Goal: Find specific page/section: Find specific page/section

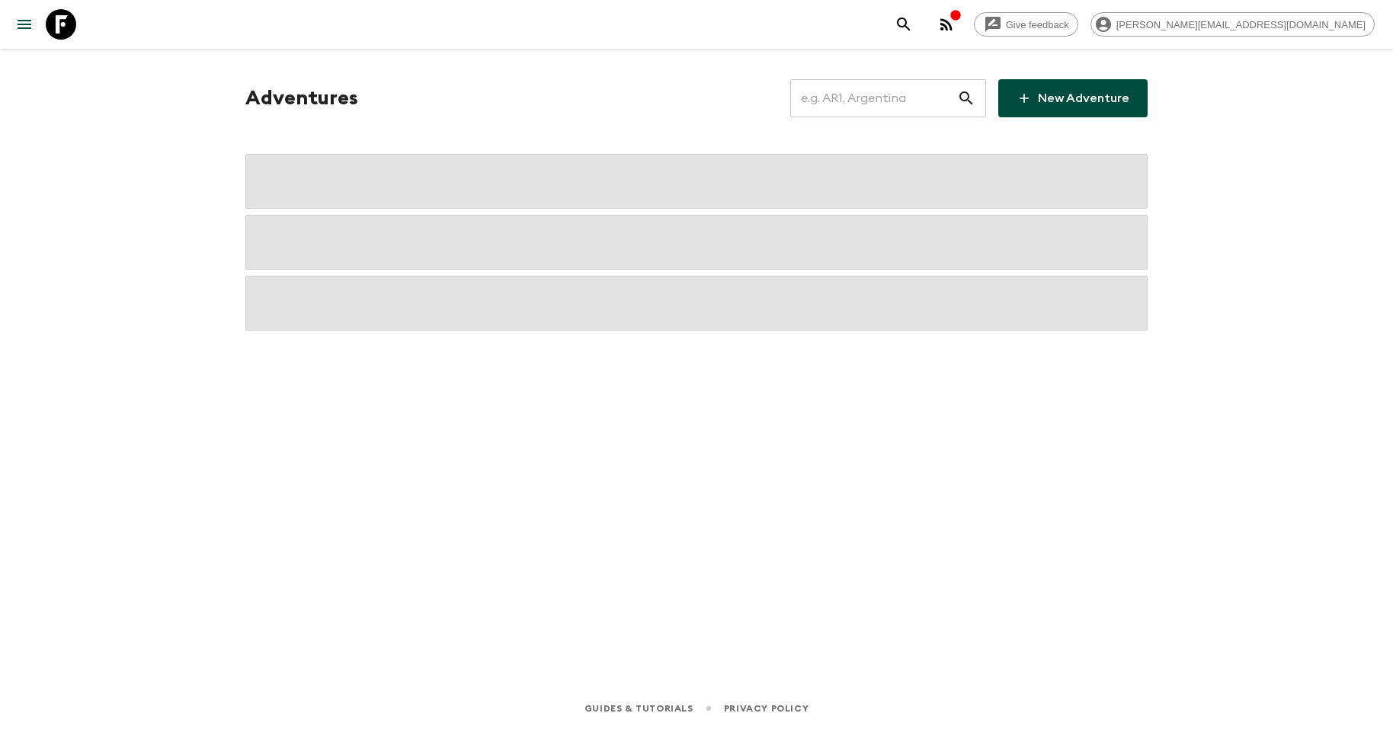
click at [850, 94] on input "text" at bounding box center [873, 98] width 167 height 43
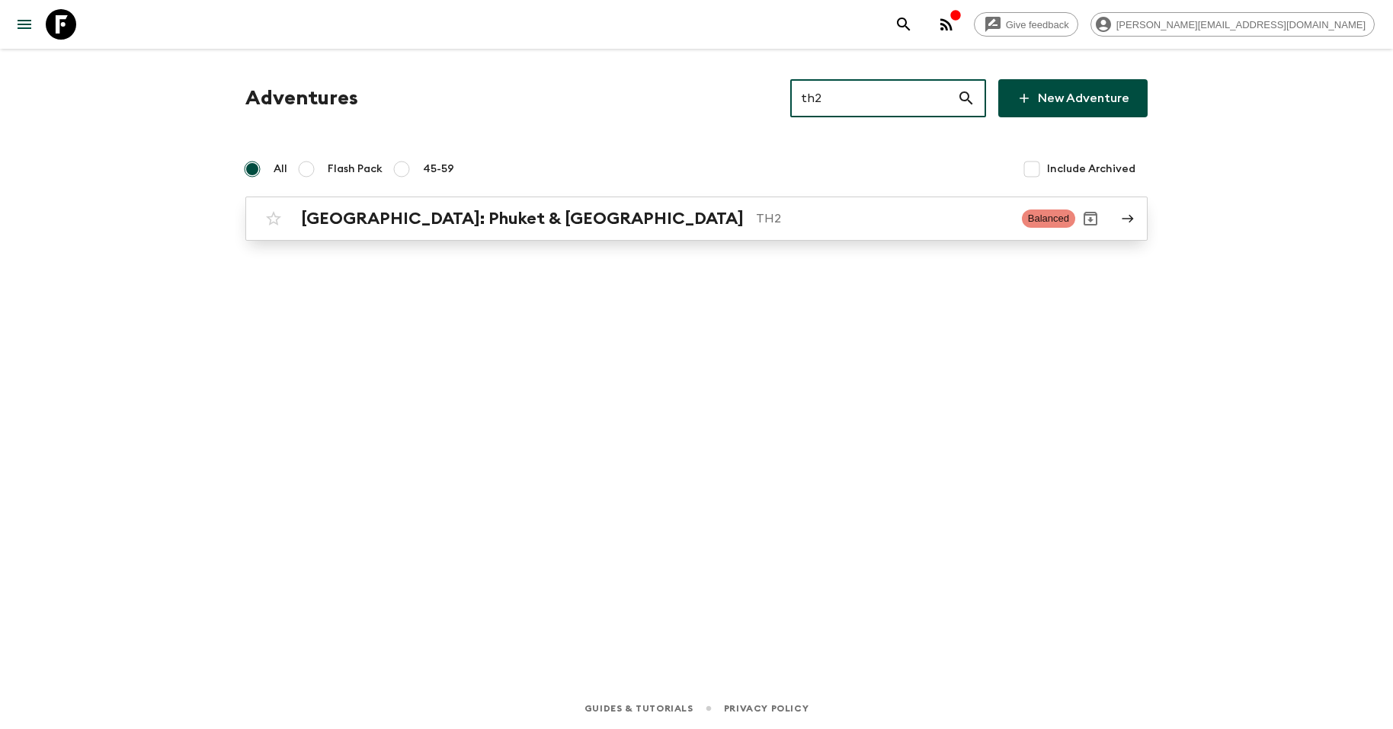
type input "th2"
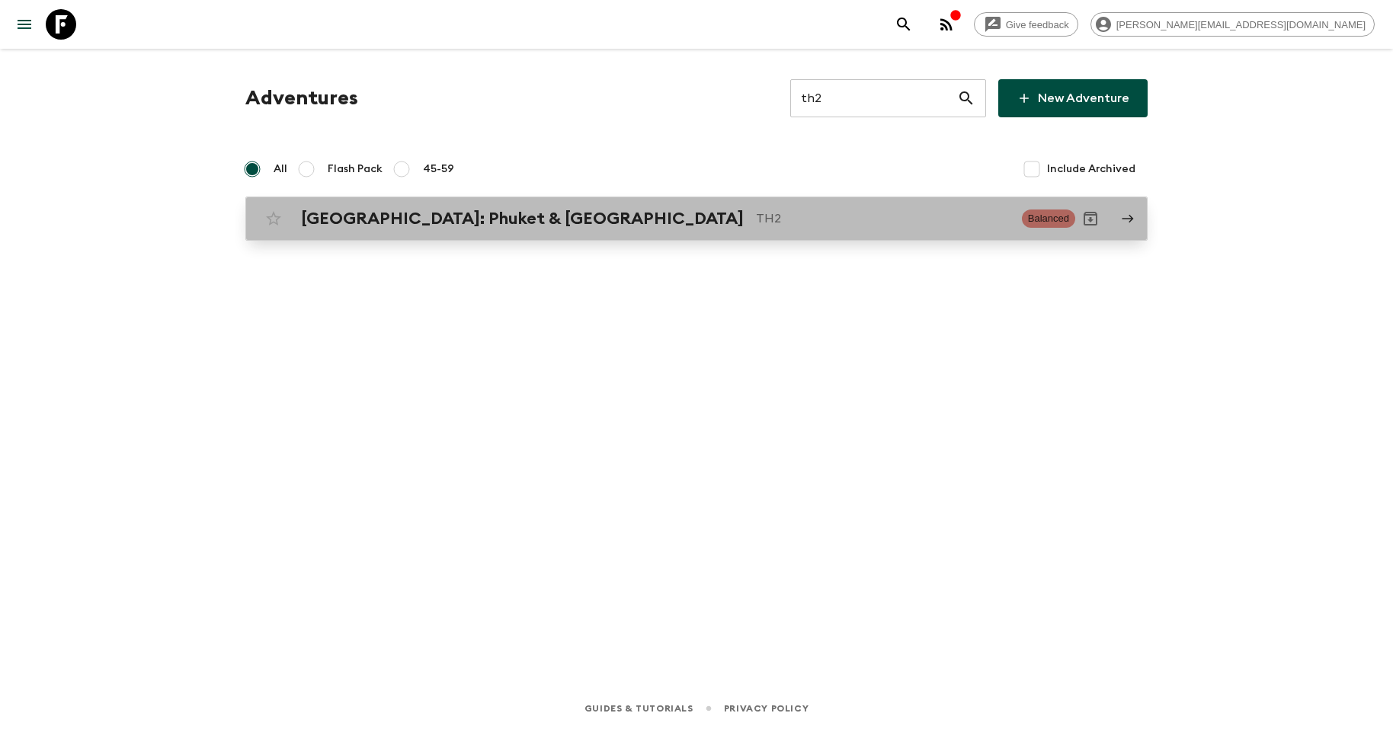
click at [391, 213] on h2 "[GEOGRAPHIC_DATA]: Phuket & [GEOGRAPHIC_DATA]" at bounding box center [522, 219] width 443 height 20
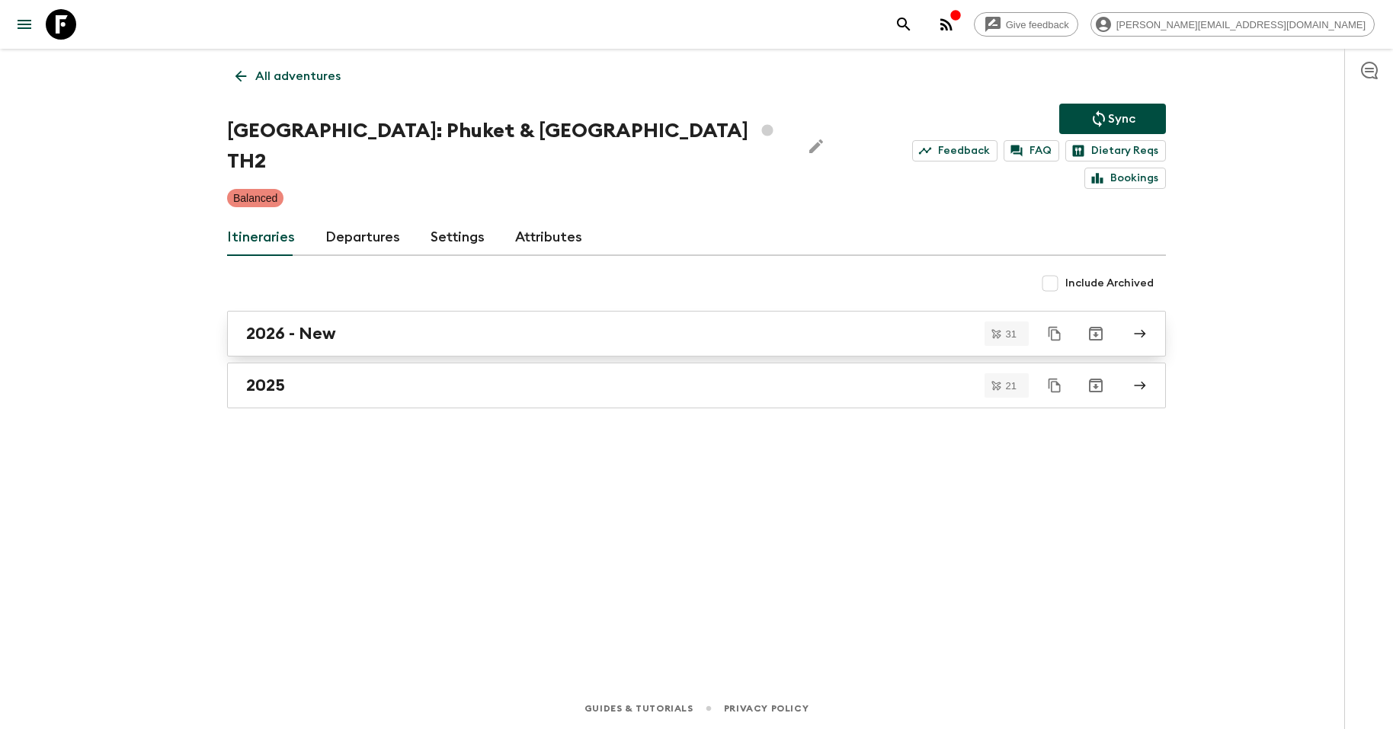
click at [383, 324] on div "2026 - New" at bounding box center [682, 334] width 872 height 20
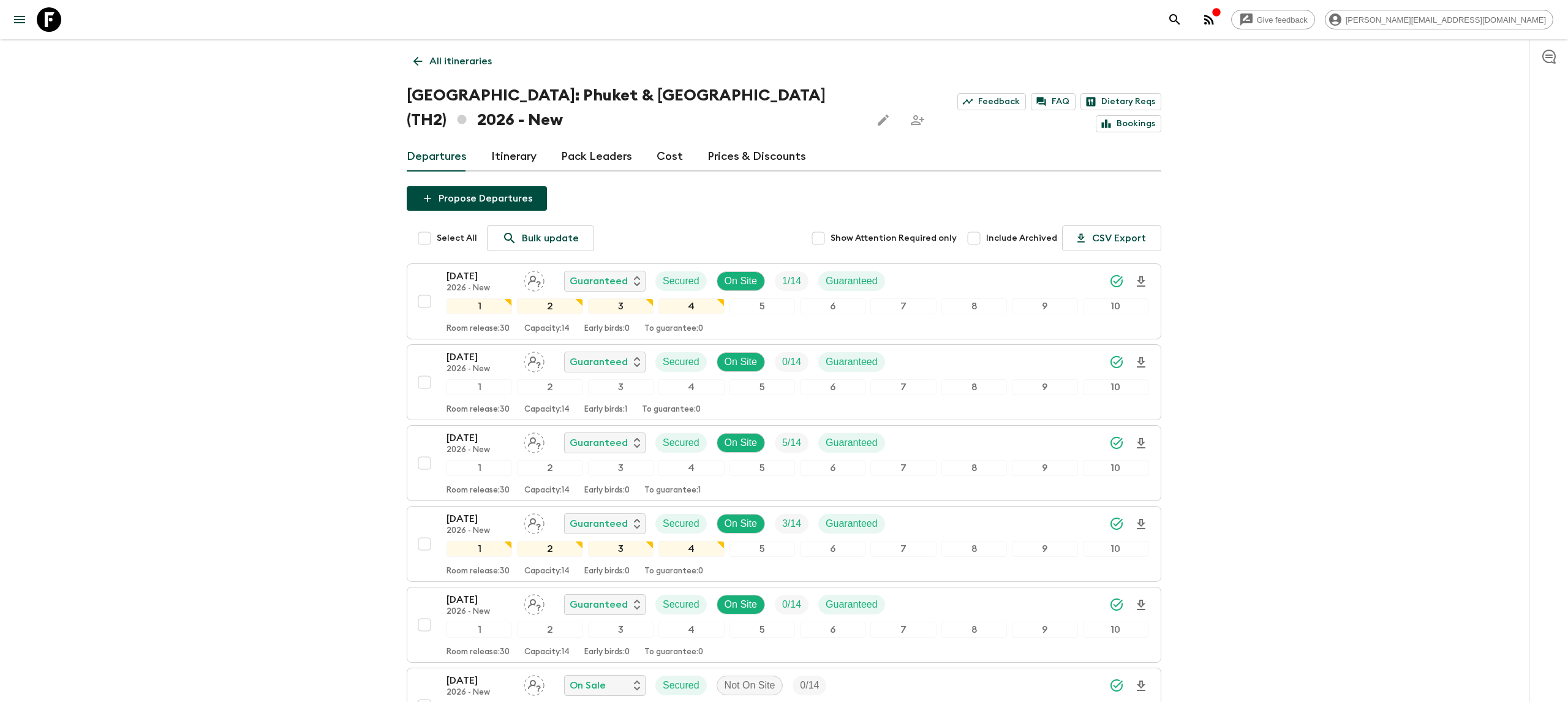
click at [53, 11] on icon at bounding box center [49, 19] width 24 height 24
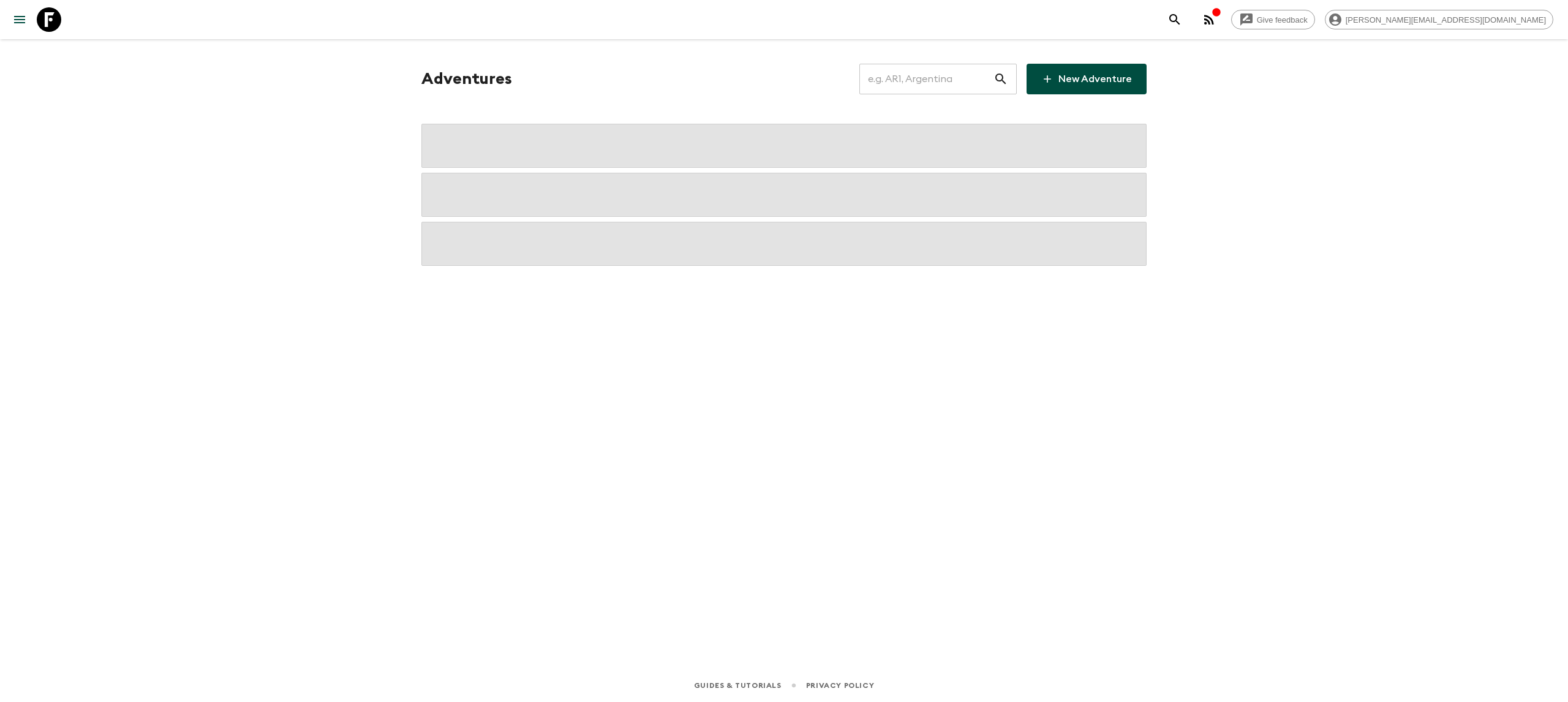
click at [901, 72] on input "text" at bounding box center [926, 79] width 134 height 35
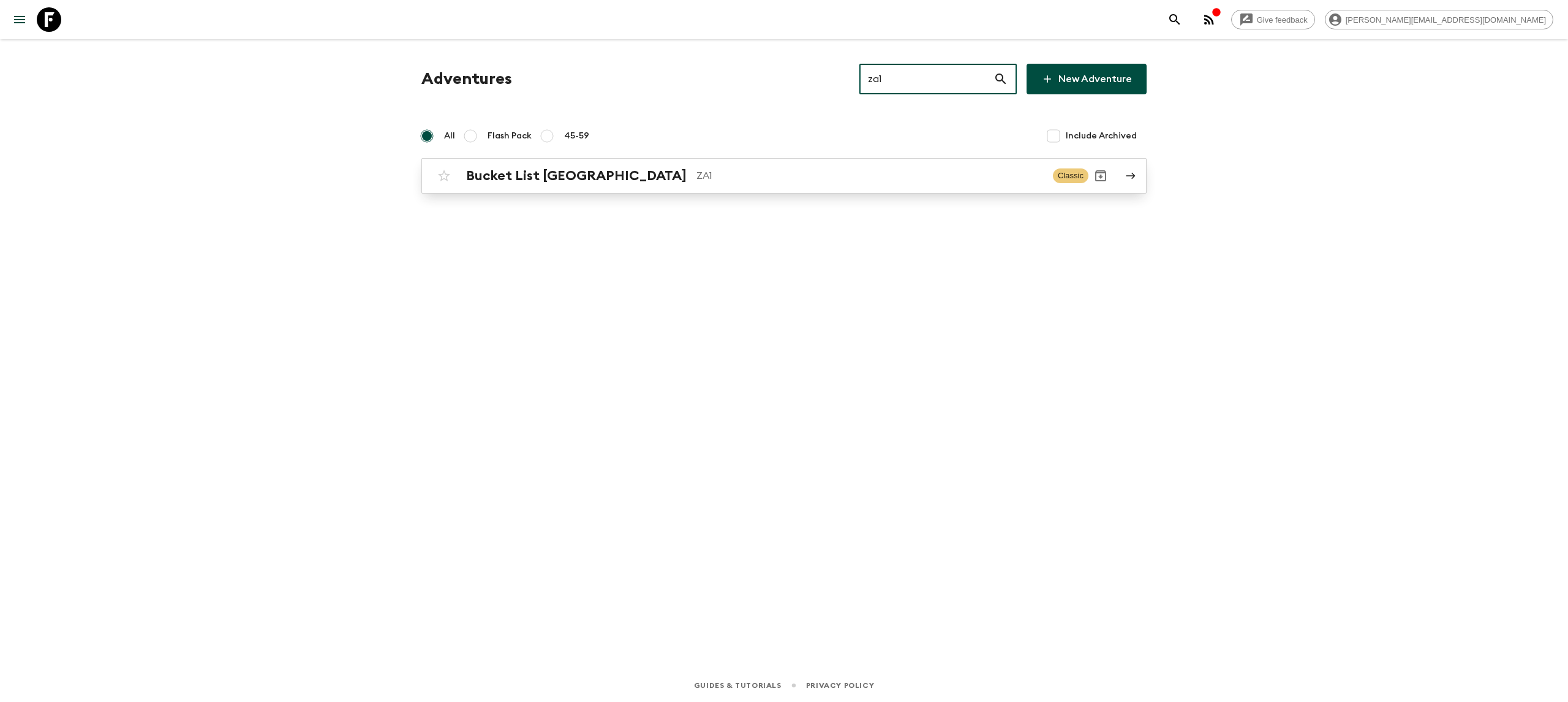
type input "za1"
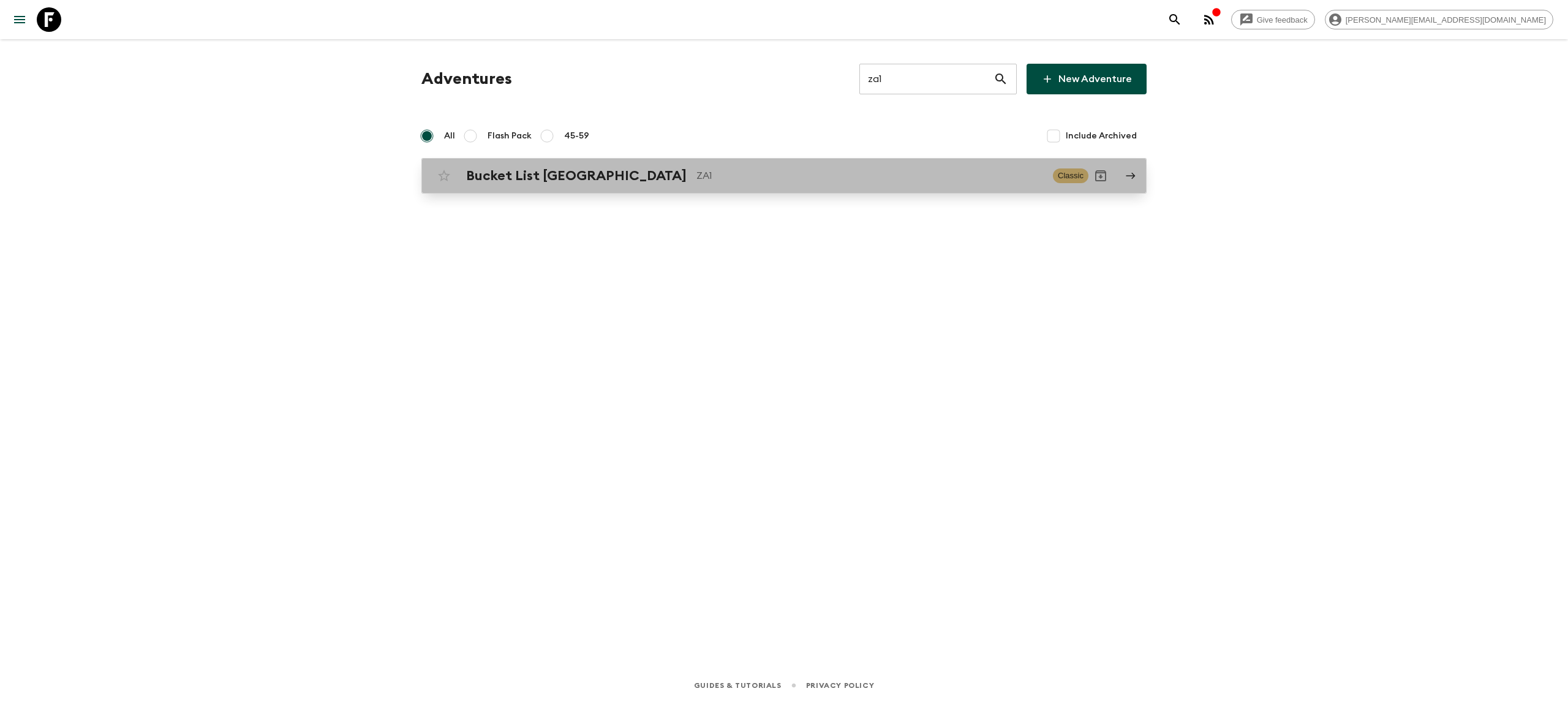
click at [745, 169] on p "ZA1" at bounding box center [869, 176] width 347 height 14
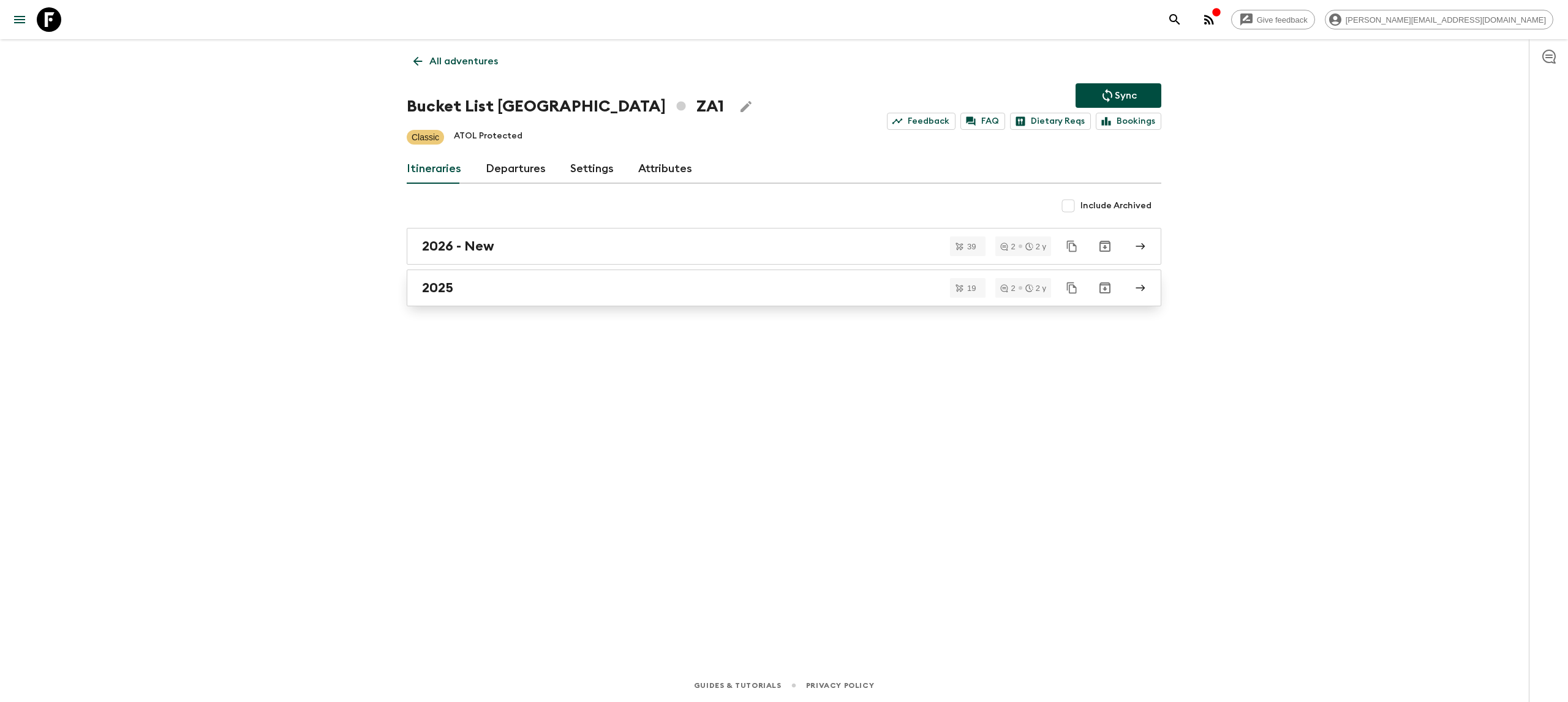
click at [512, 301] on link "2025" at bounding box center [784, 288] width 755 height 37
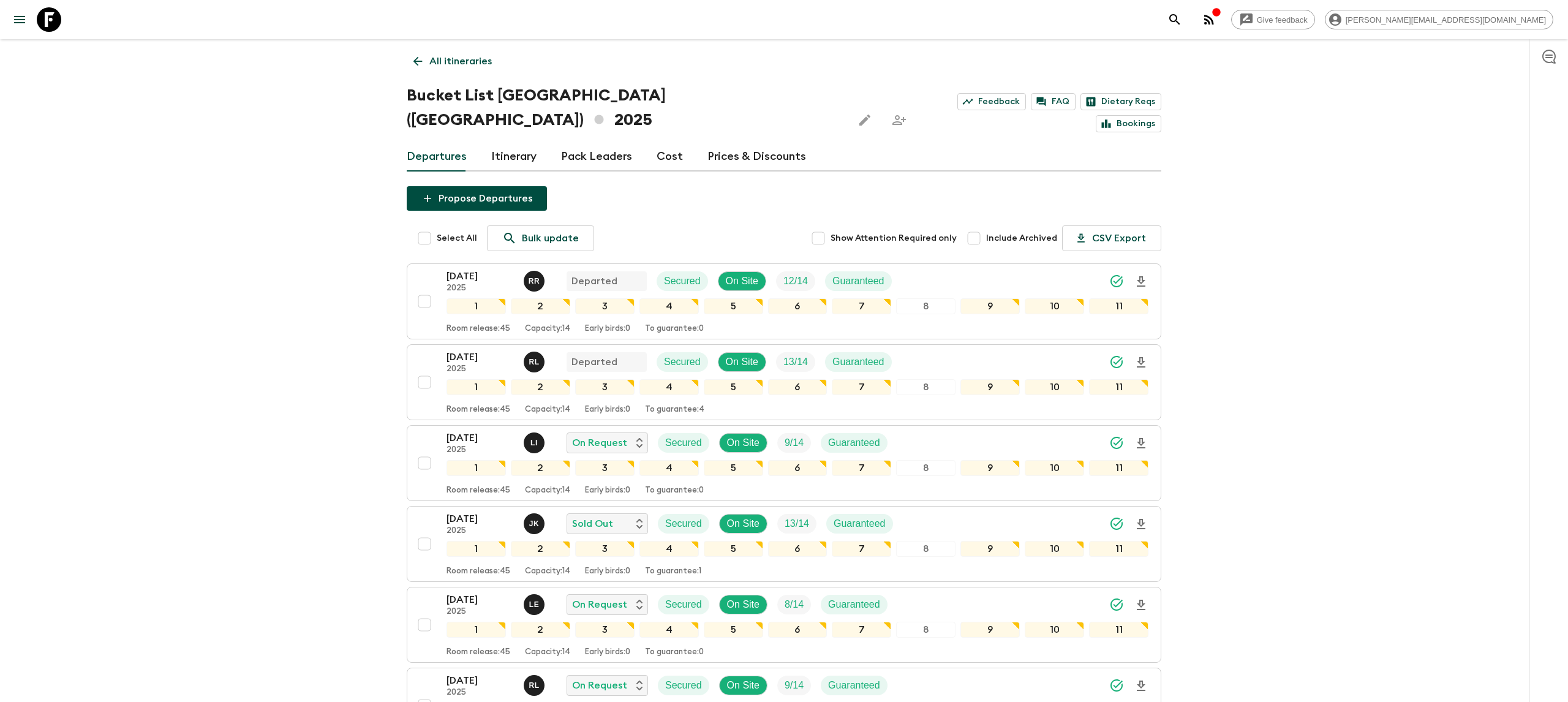
click at [1119, 436] on icon "Download Onboarding" at bounding box center [1141, 443] width 14 height 14
click at [51, 23] on icon at bounding box center [49, 19] width 24 height 24
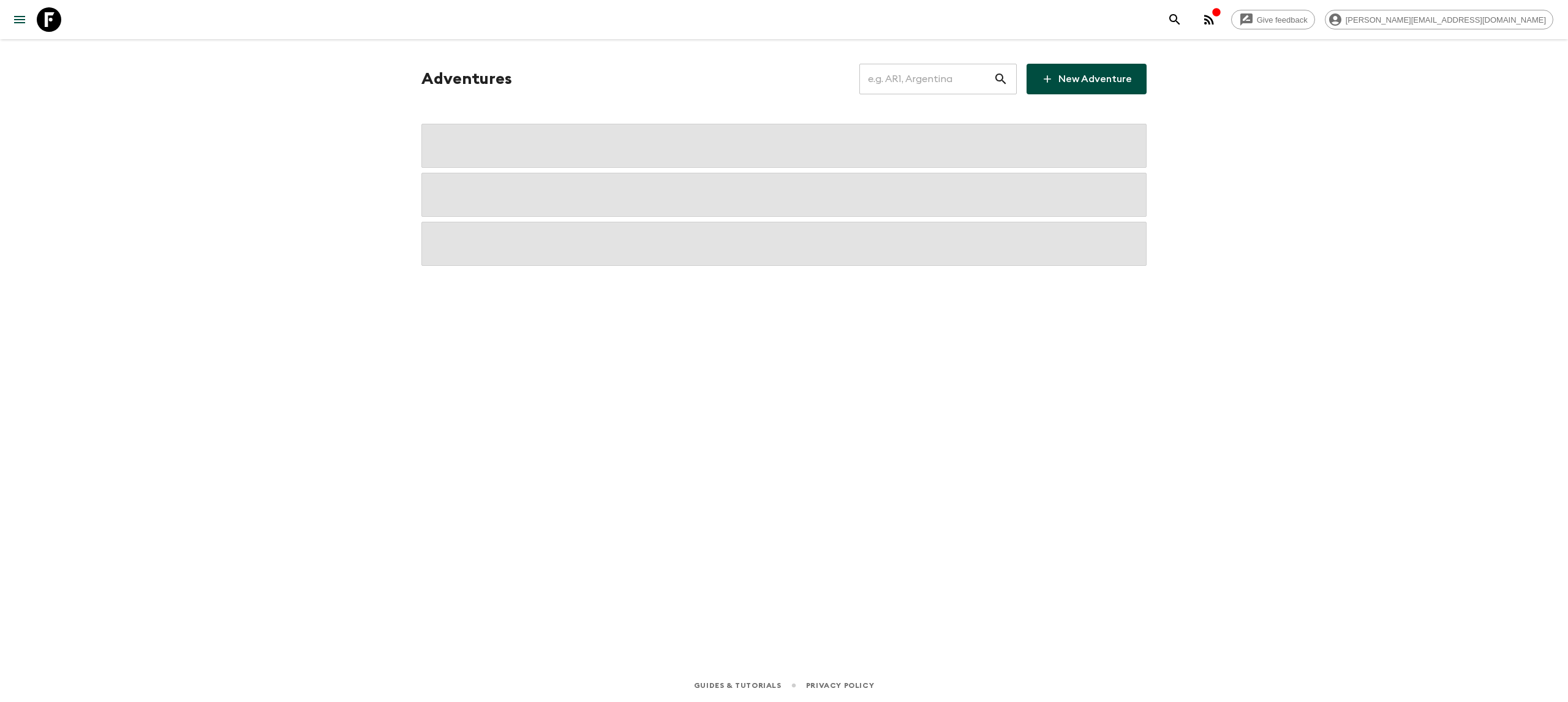
click at [916, 77] on input "text" at bounding box center [926, 79] width 134 height 35
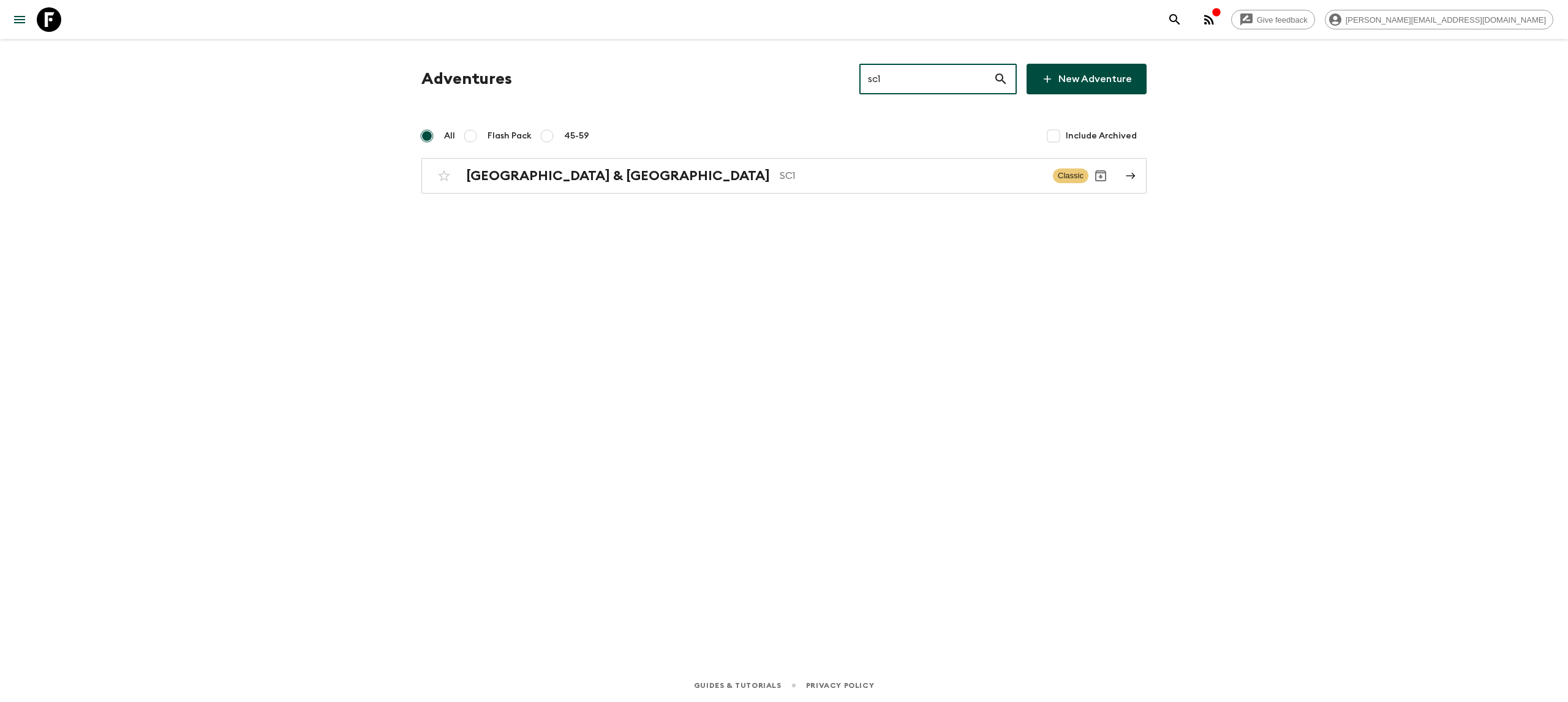
type input "sc1"
click at [737, 195] on div "Adventures sc1 ​ New Adventure All Flash Pack 45-59 Include Archived [GEOGRAPHI…" at bounding box center [784, 337] width 784 height 596
click at [780, 178] on p "SC1" at bounding box center [912, 176] width 264 height 14
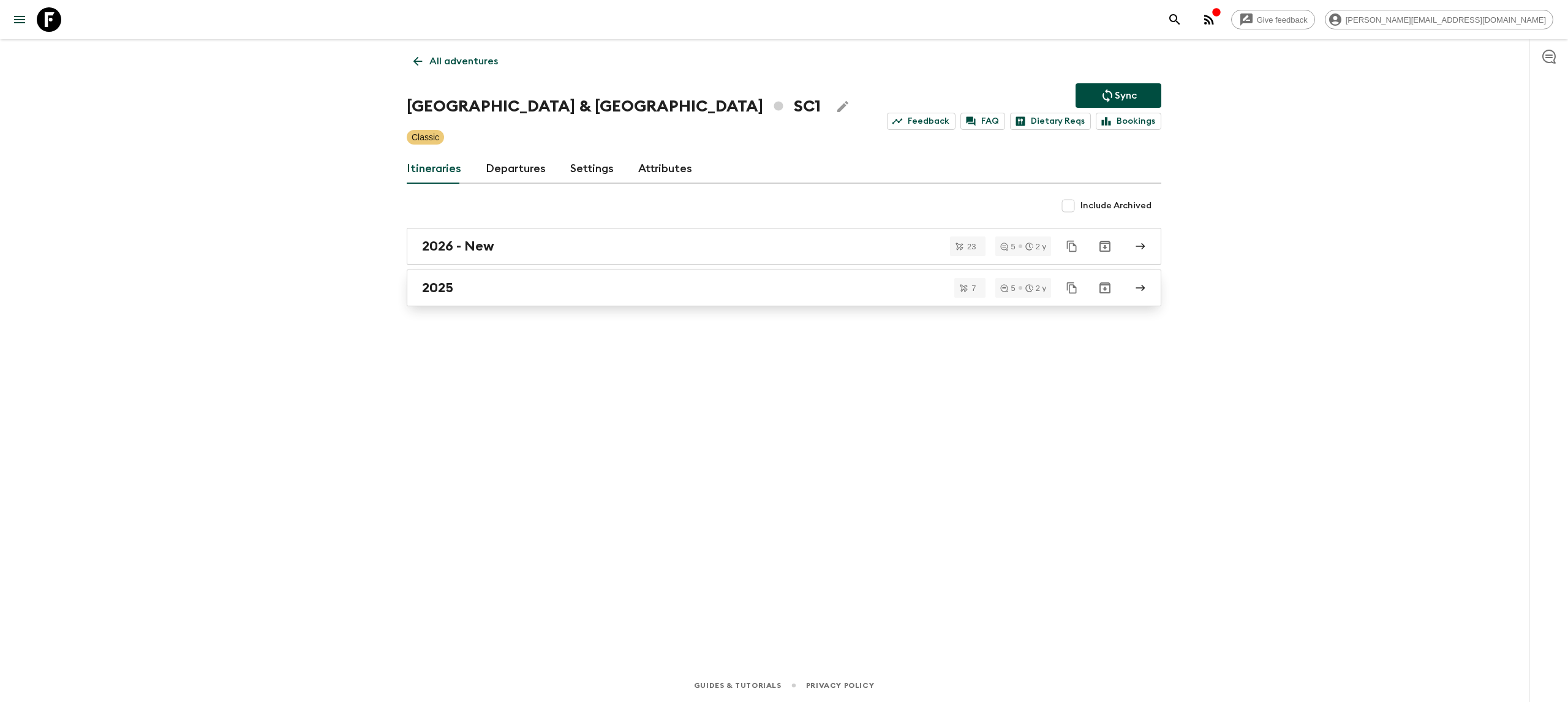
click at [548, 291] on div "2025" at bounding box center [773, 288] width 701 height 16
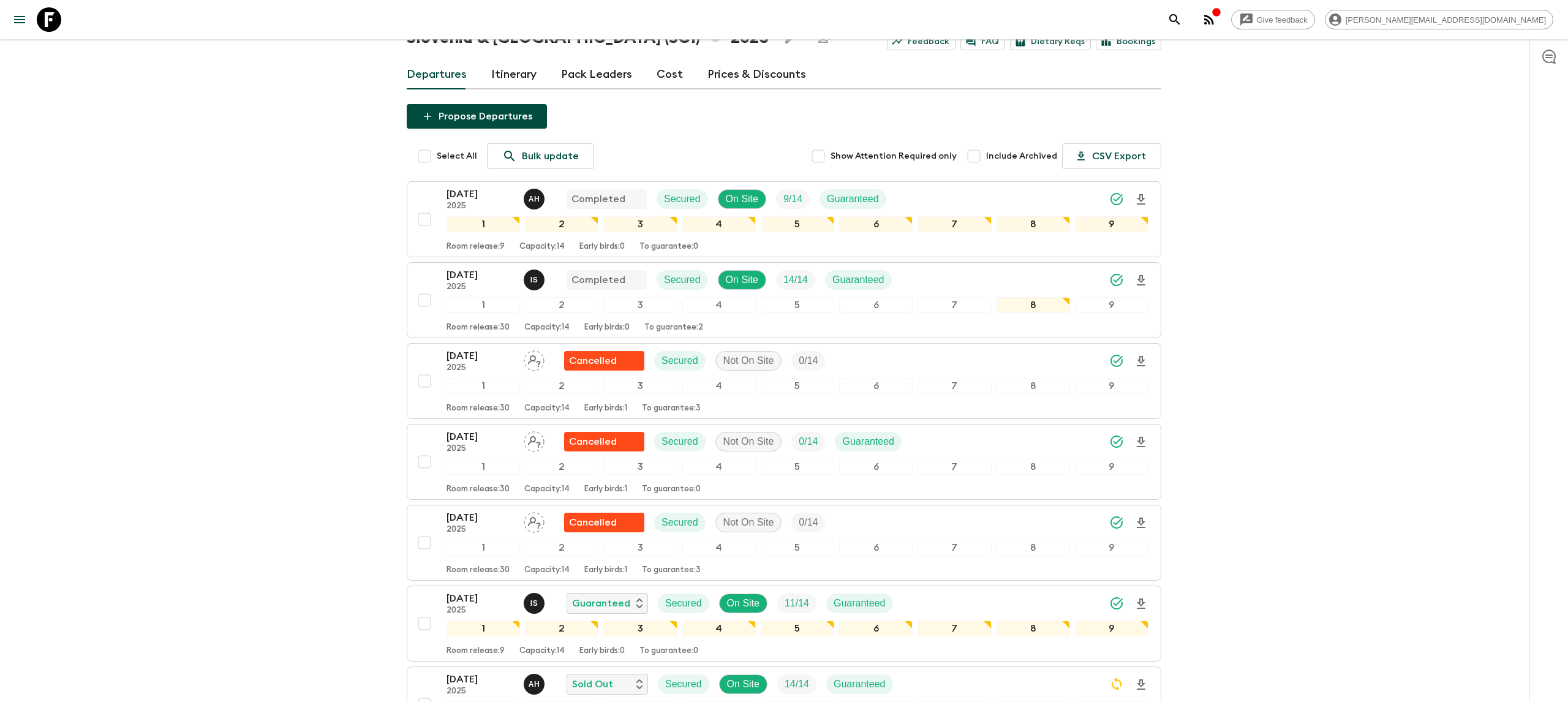
scroll to position [84, 0]
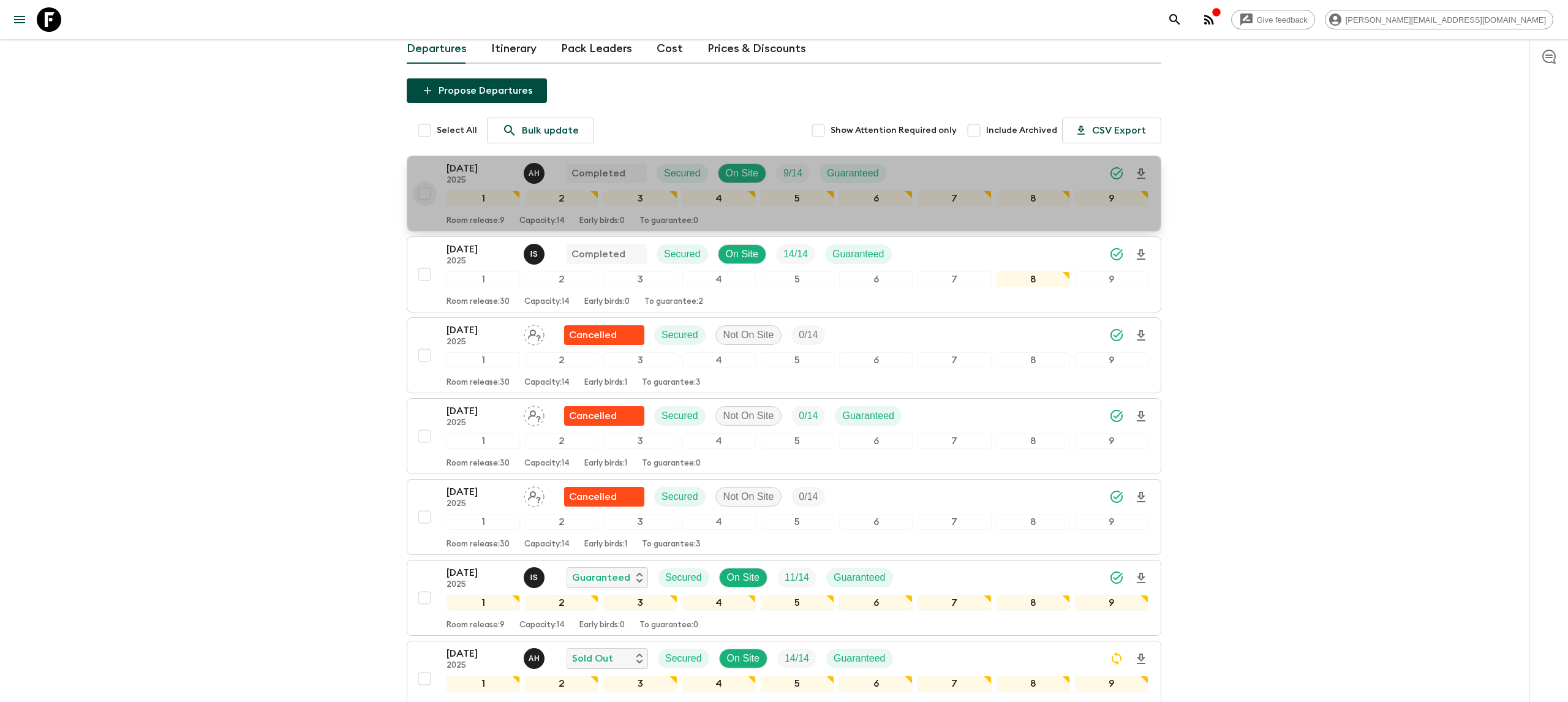
click at [424, 193] on input "checkbox" at bounding box center [425, 194] width 24 height 24
checkbox input "true"
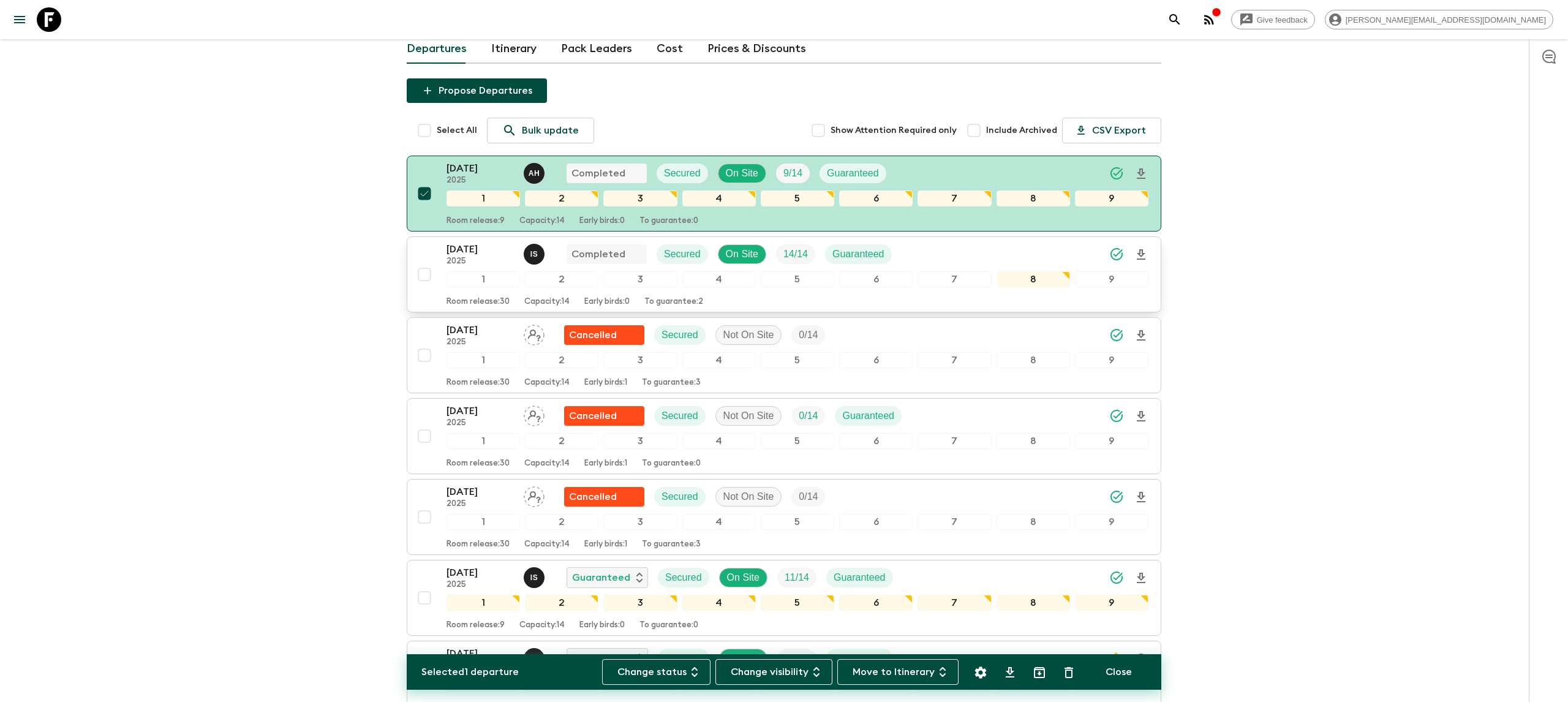
click at [430, 275] on input "checkbox" at bounding box center [425, 274] width 24 height 24
checkbox input "true"
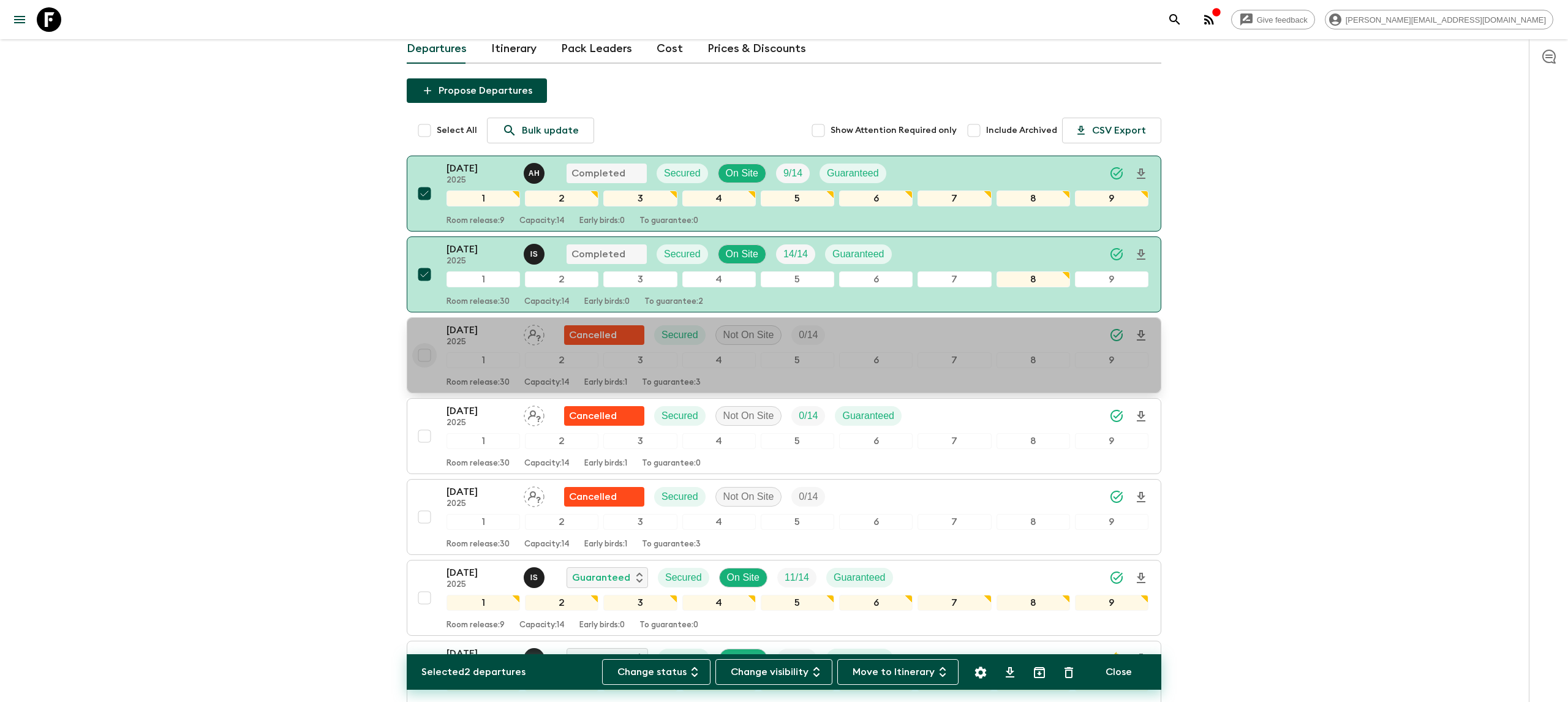
click at [425, 359] on input "checkbox" at bounding box center [425, 355] width 24 height 24
checkbox input "true"
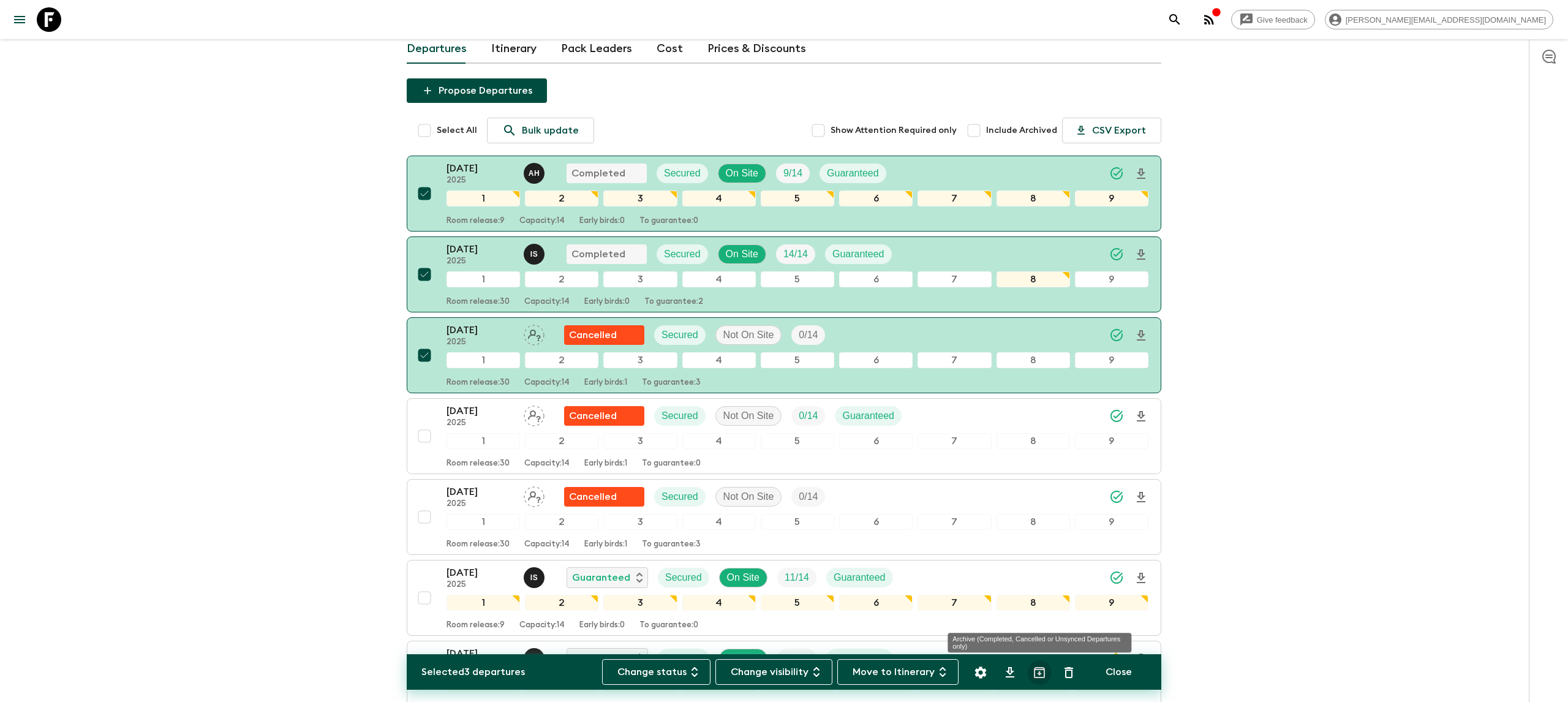
click at [1037, 585] on icon "Archive (Completed, Cancelled or Unsynced Departures only)" at bounding box center [1040, 672] width 14 height 14
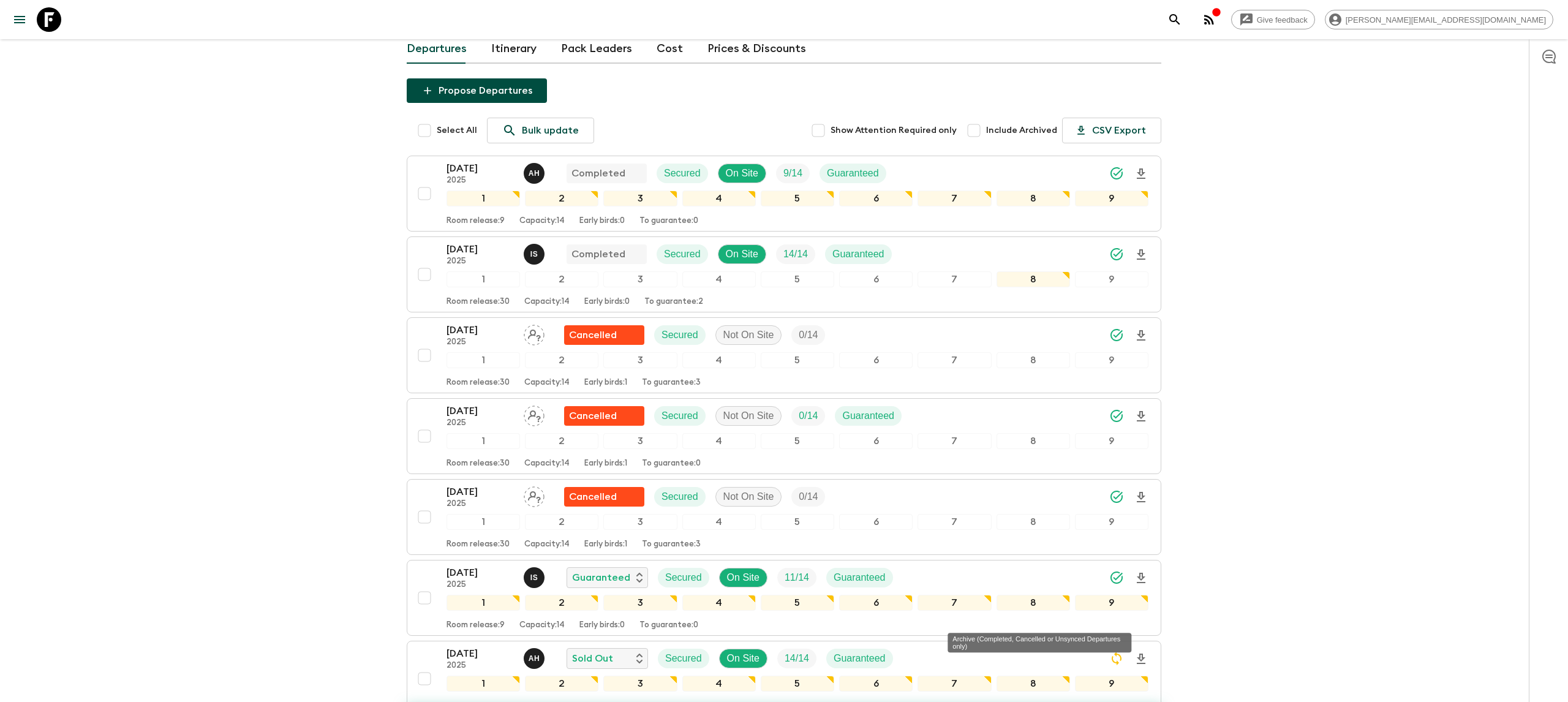
checkbox input "false"
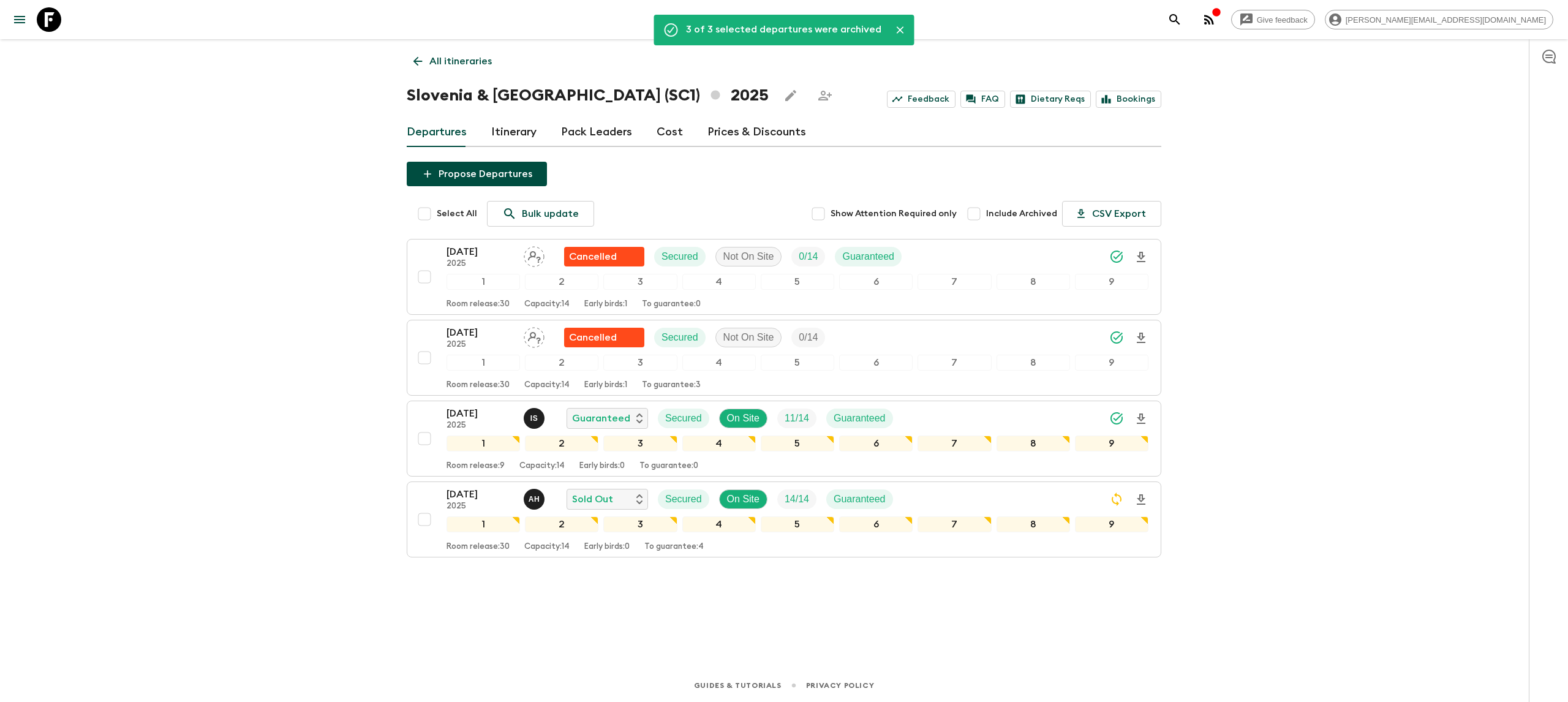
scroll to position [0, 0]
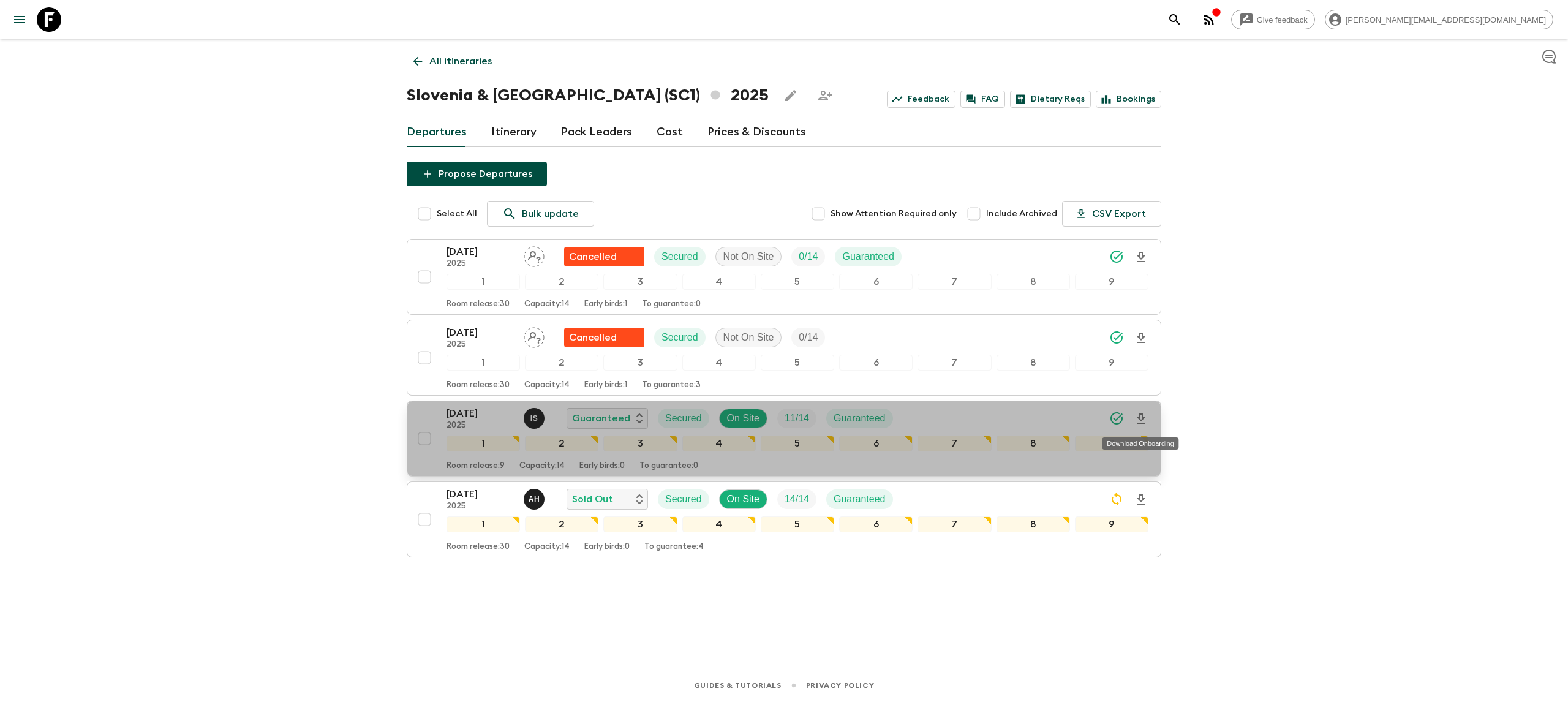
click at [1119, 423] on icon "Download Onboarding" at bounding box center [1141, 419] width 14 height 14
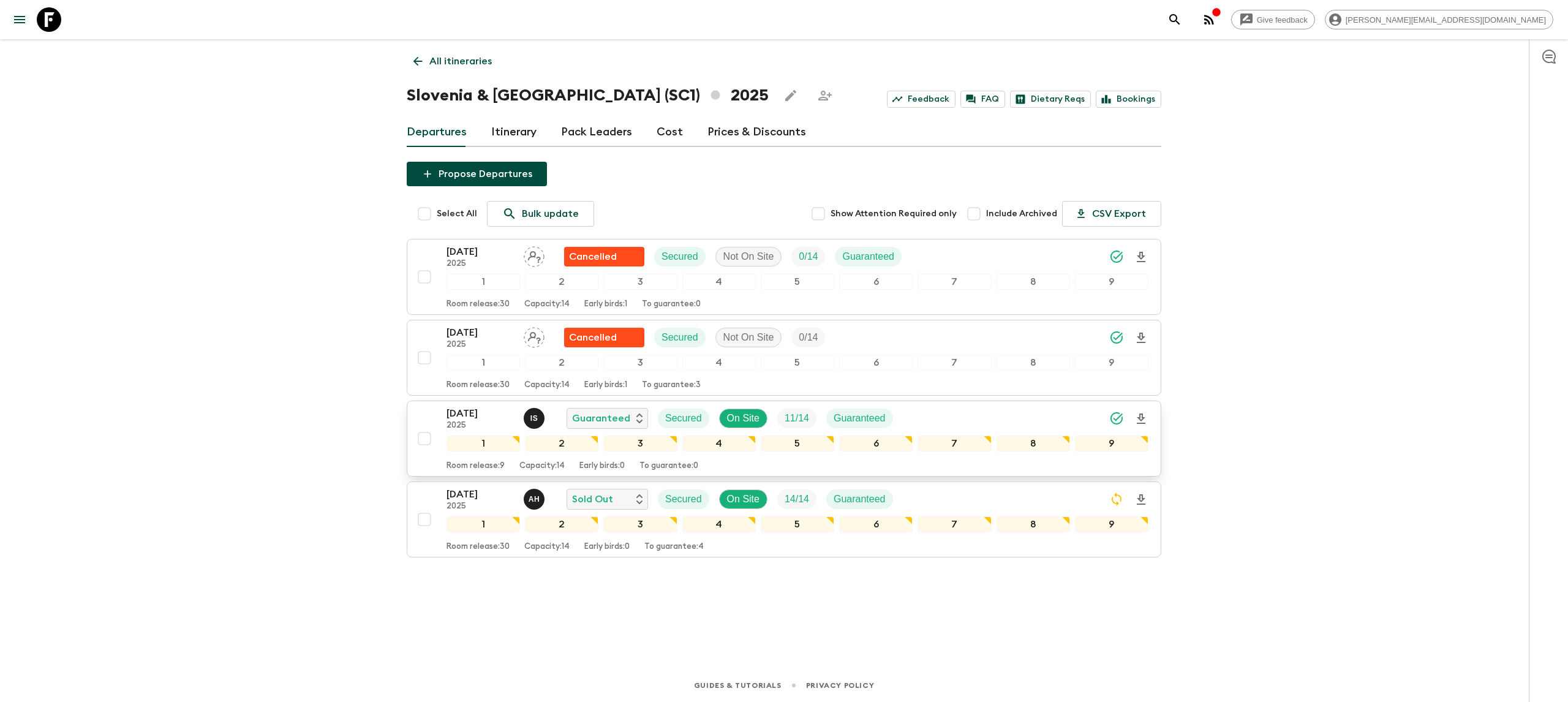
click at [48, 19] on icon at bounding box center [49, 19] width 24 height 24
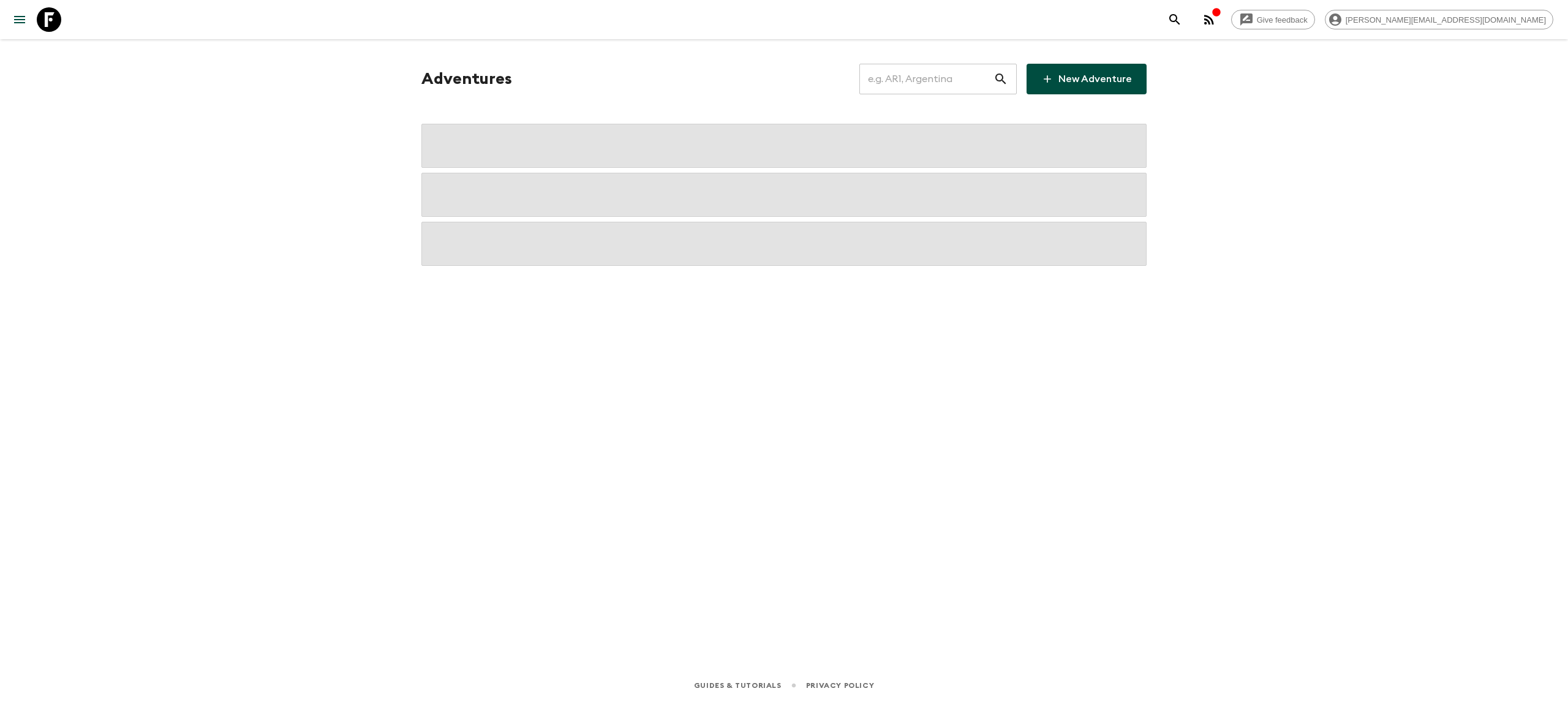
click at [908, 86] on input "text" at bounding box center [926, 79] width 134 height 35
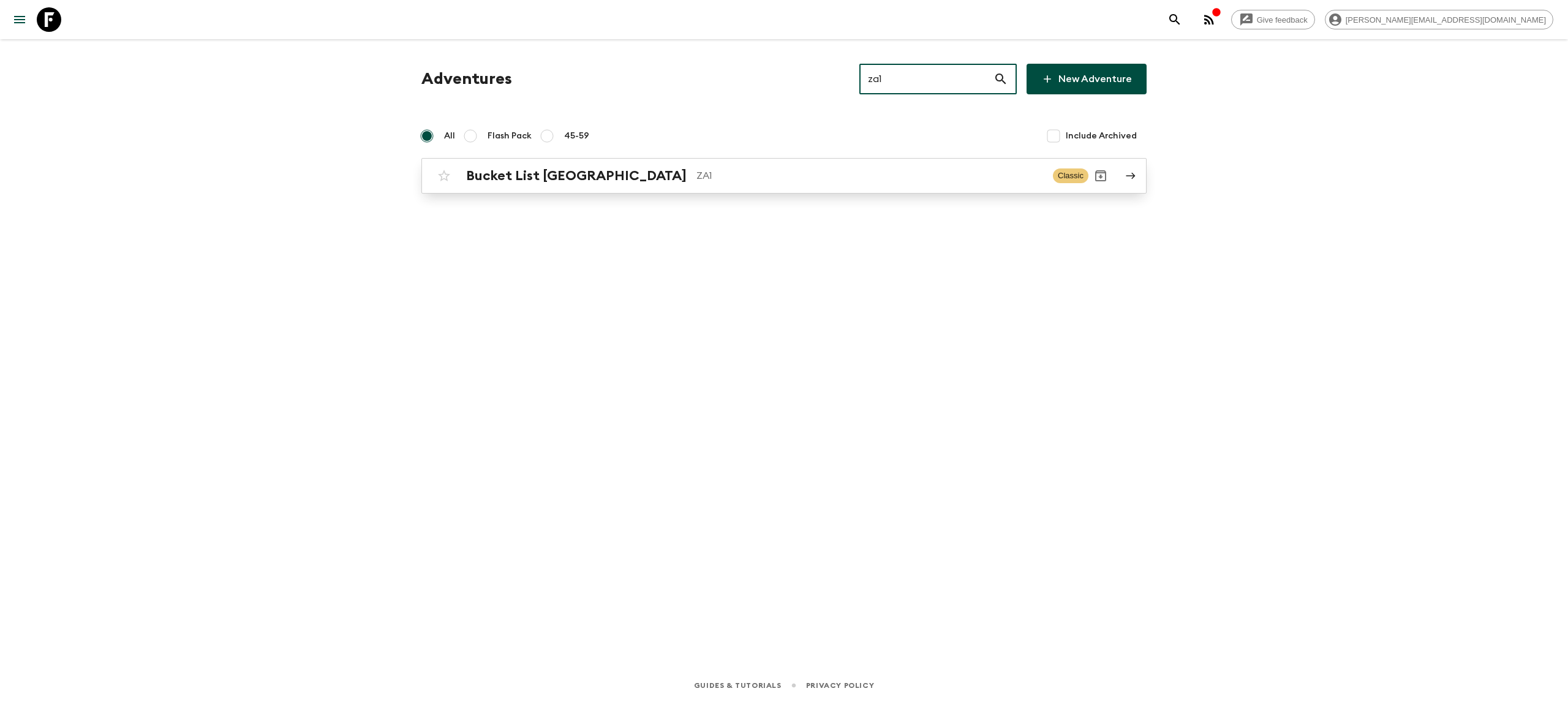
type input "za1"
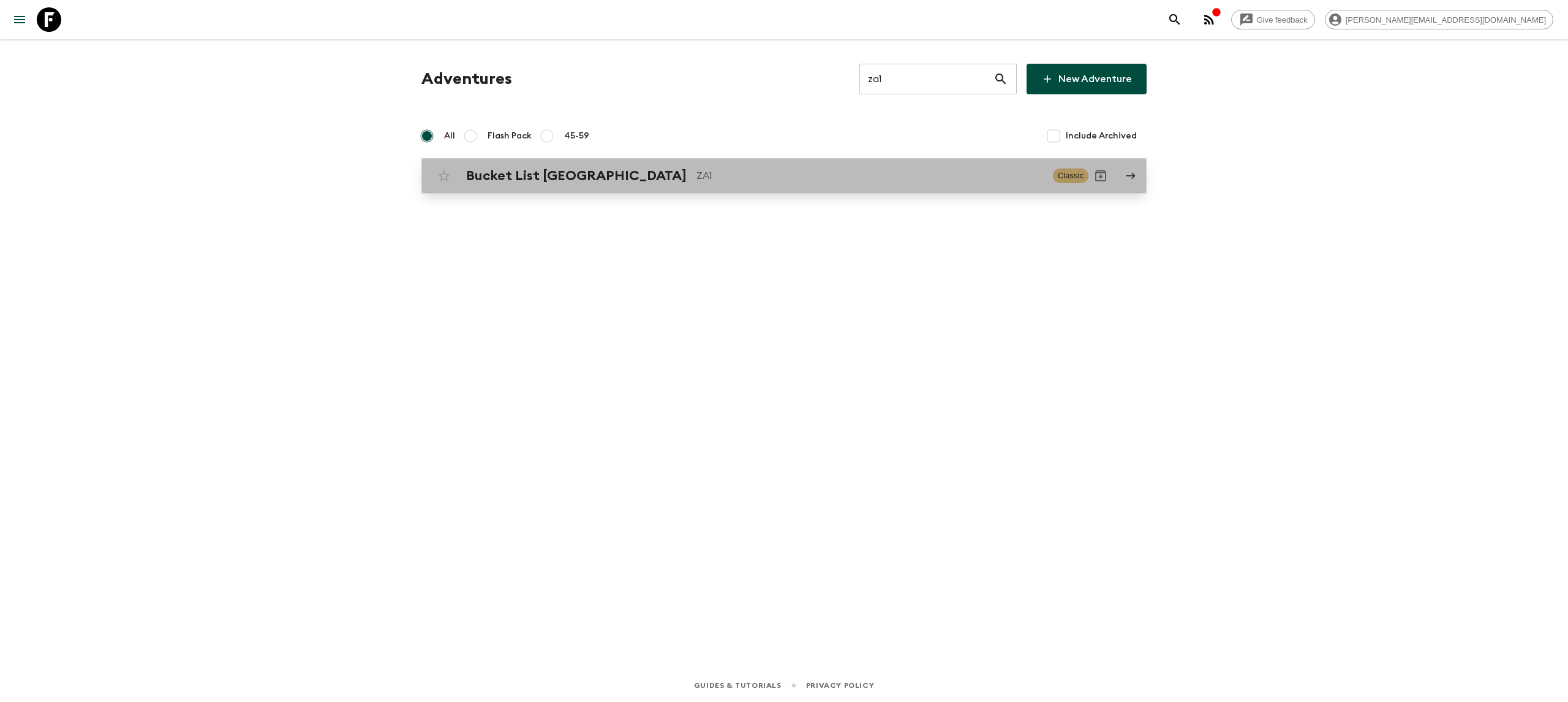
click at [650, 192] on link "Bucket List [GEOGRAPHIC_DATA] ZA1 Classic" at bounding box center [784, 176] width 725 height 35
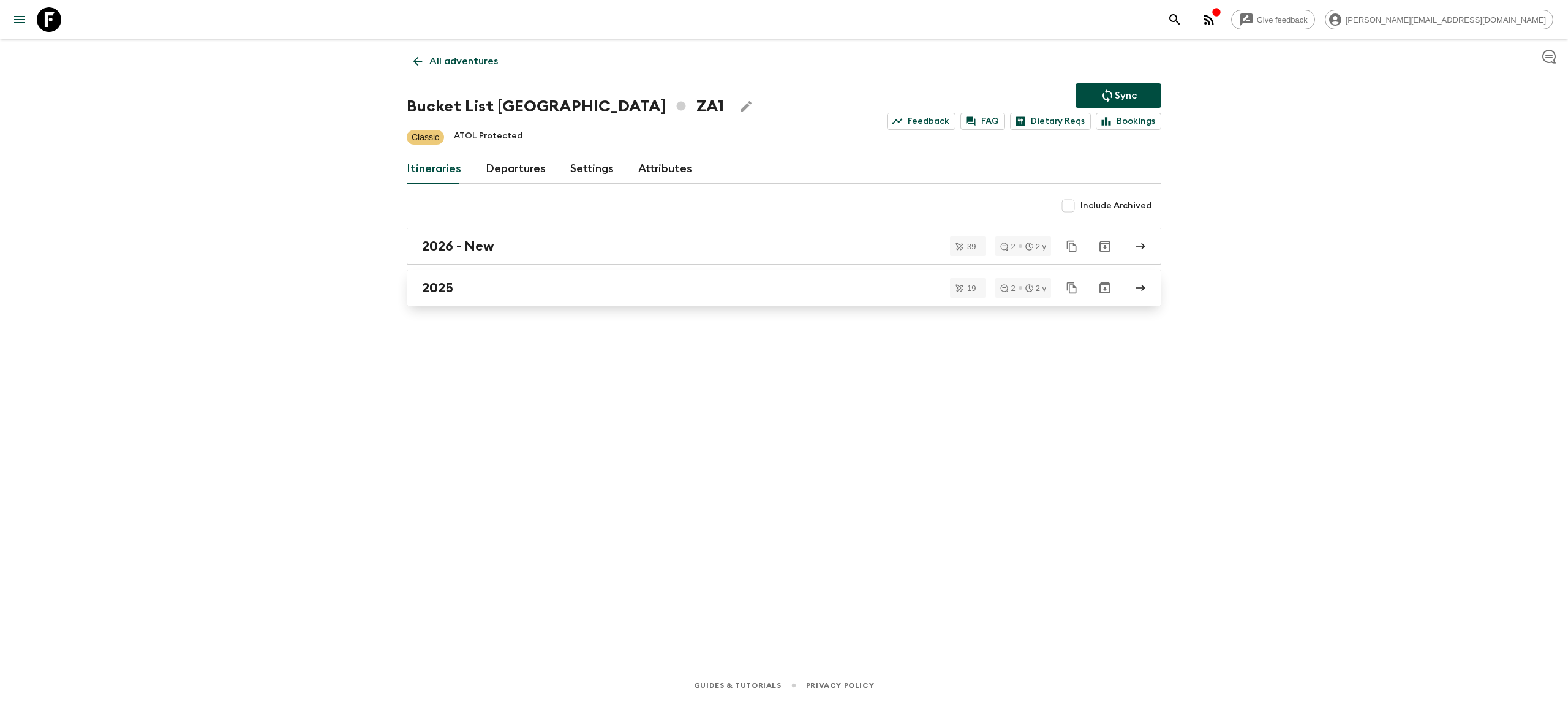
click at [492, 281] on div "2025" at bounding box center [773, 288] width 701 height 16
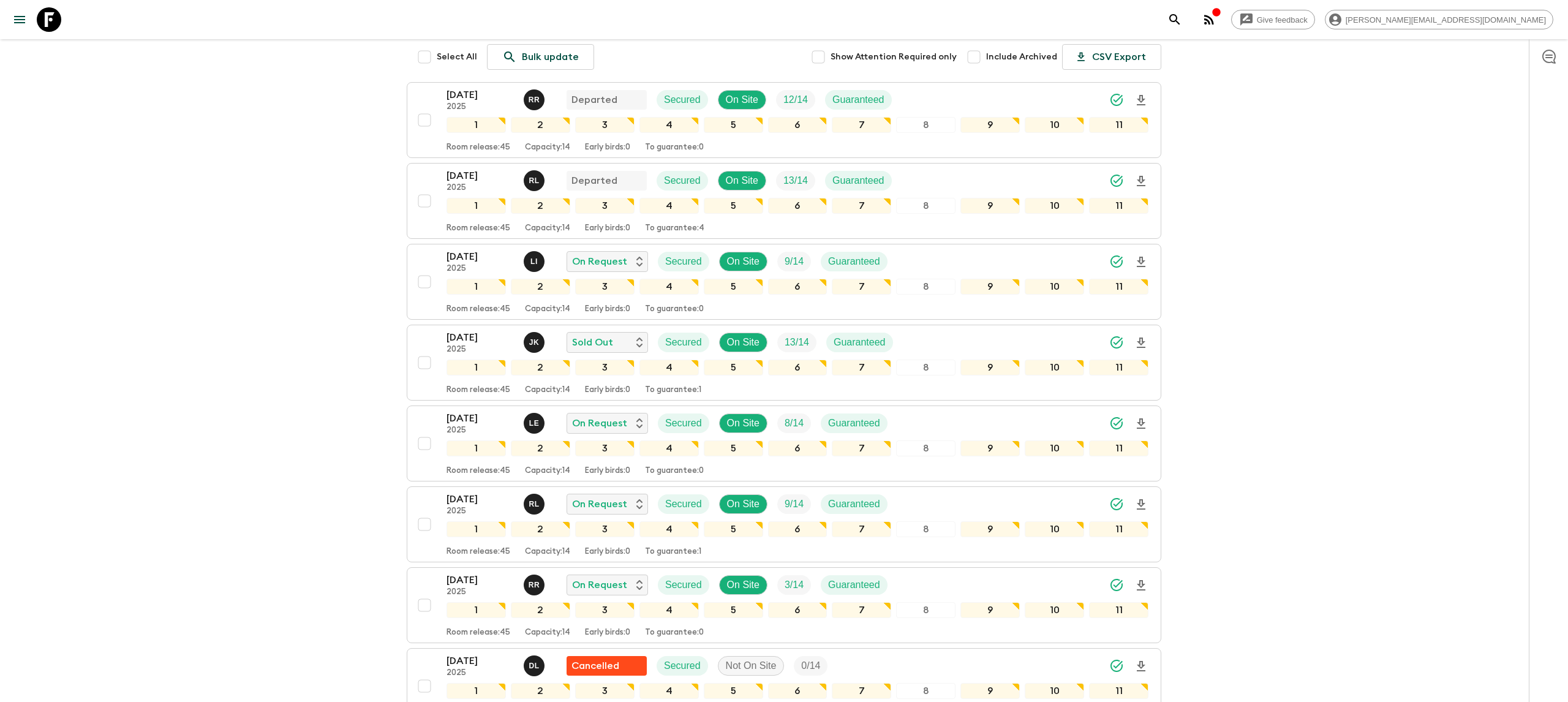
scroll to position [162, 0]
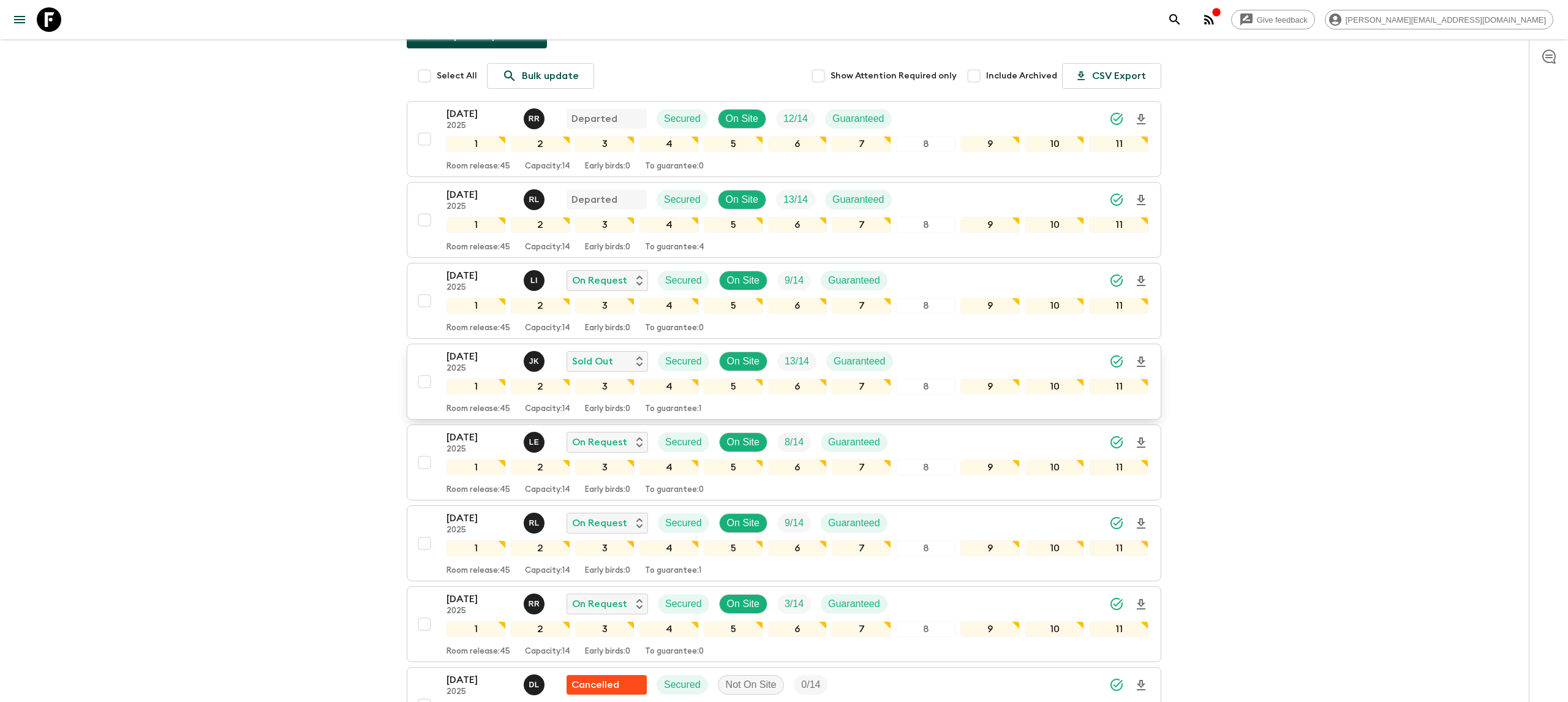
click at [1119, 356] on icon "Download Onboarding" at bounding box center [1141, 361] width 9 height 10
